Goal: Task Accomplishment & Management: Use online tool/utility

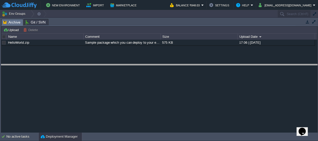
drag, startPoint x: 151, startPoint y: 23, endPoint x: 145, endPoint y: 104, distance: 81.0
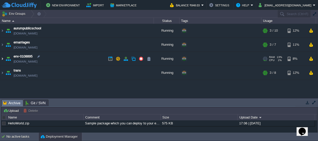
click at [1, 60] on img at bounding box center [2, 59] width 4 height 14
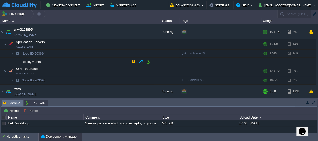
scroll to position [27, 0]
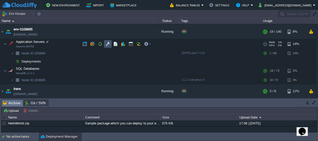
click at [105, 43] on button "button" at bounding box center [107, 44] width 5 height 5
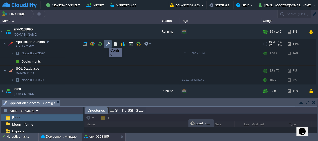
scroll to position [1, 0]
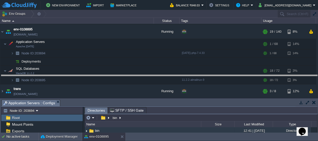
drag, startPoint x: 151, startPoint y: 102, endPoint x: 128, endPoint y: -28, distance: 132.3
click at [128, 0] on html "New Environment Import Marketplace Bonus ₹0.00 Upgrade Account Balance ₹848.03 …" at bounding box center [159, 70] width 318 height 141
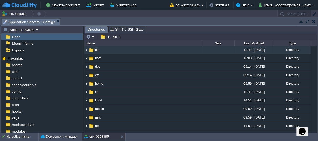
scroll to position [26, 0]
click at [20, 99] on span "controllers" at bounding box center [20, 98] width 19 height 5
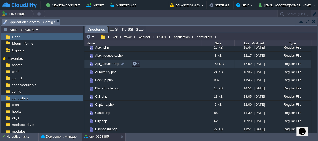
scroll to position [0, 0]
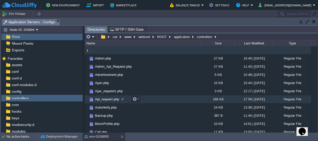
click at [103, 99] on span "Api_request.php" at bounding box center [107, 99] width 26 height 4
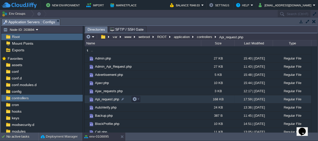
click at [103, 99] on span "Api_request.php" at bounding box center [107, 99] width 26 height 4
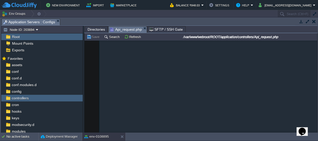
scroll to position [8984, 0]
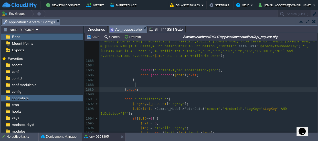
click at [239, 87] on pre "} break ;" at bounding box center [208, 89] width 218 height 5
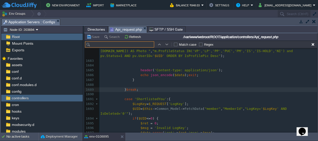
type input "x"
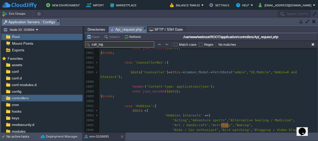
click at [166, 44] on button "button" at bounding box center [166, 44] width 5 height 5
click at [159, 43] on button "button" at bounding box center [159, 44] width 5 height 5
click at [121, 44] on input "call_log" at bounding box center [119, 44] width 69 height 6
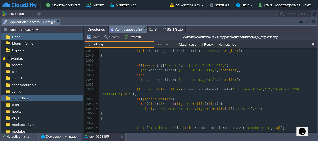
click at [107, 43] on input "call_log" at bounding box center [119, 44] width 69 height 6
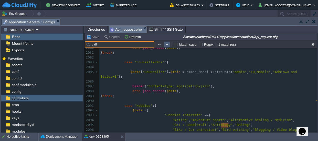
type input "call"
click at [165, 45] on button "button" at bounding box center [166, 44] width 5 height 5
type textarea "Call"
click at [104, 43] on input "call" at bounding box center [119, 44] width 69 height 6
type input "c"
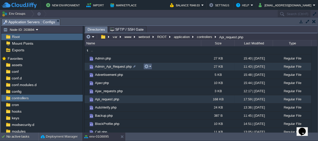
click at [148, 66] on em at bounding box center [147, 66] width 7 height 5
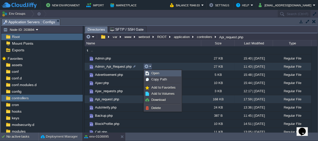
click at [153, 72] on span "Open" at bounding box center [155, 73] width 8 height 4
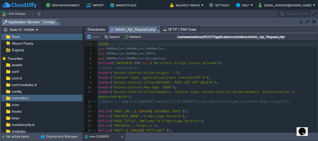
click at [157, 61] on div "1 <?php 2 use PHPMailer\PHPMailer\PHPMailer ; 3 use PHPMailer\PHPMailer\SMTP ; …" at bounding box center [207, 112] width 220 height 140
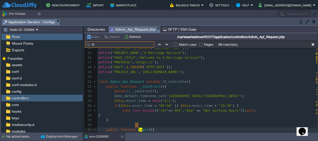
type input "l"
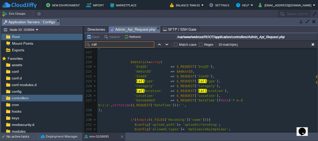
type input "call"
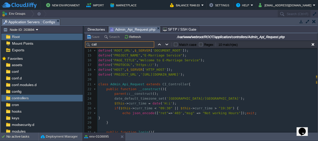
scroll to position [69, 0]
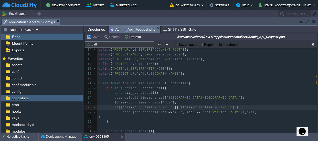
click at [218, 105] on span ""19:30"" at bounding box center [225, 107] width 14 height 4
type textarea "20"
click at [89, 35] on button "Save" at bounding box center [93, 37] width 14 height 5
